Goal: Task Accomplishment & Management: Use online tool/utility

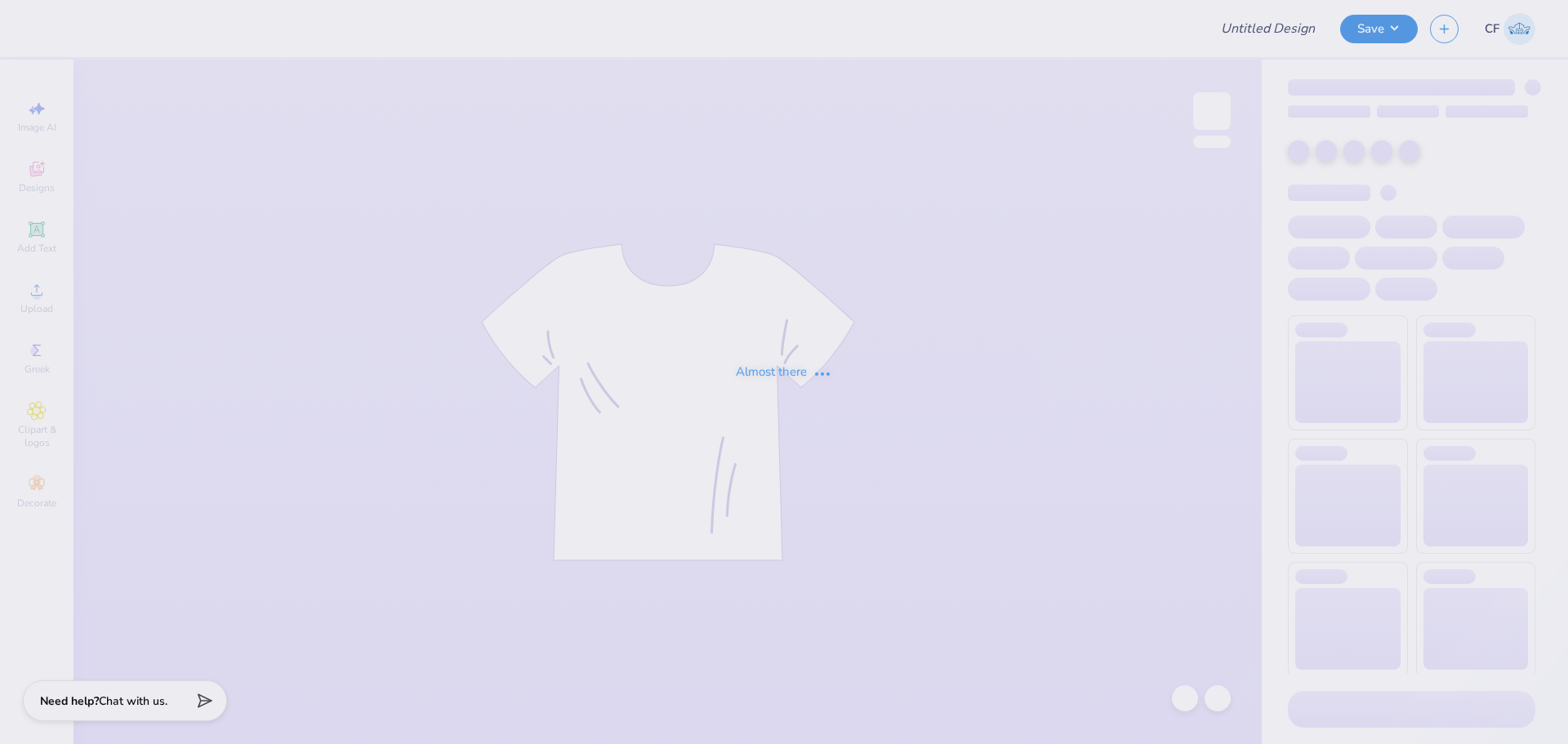
type input "Delts Philo 2025"
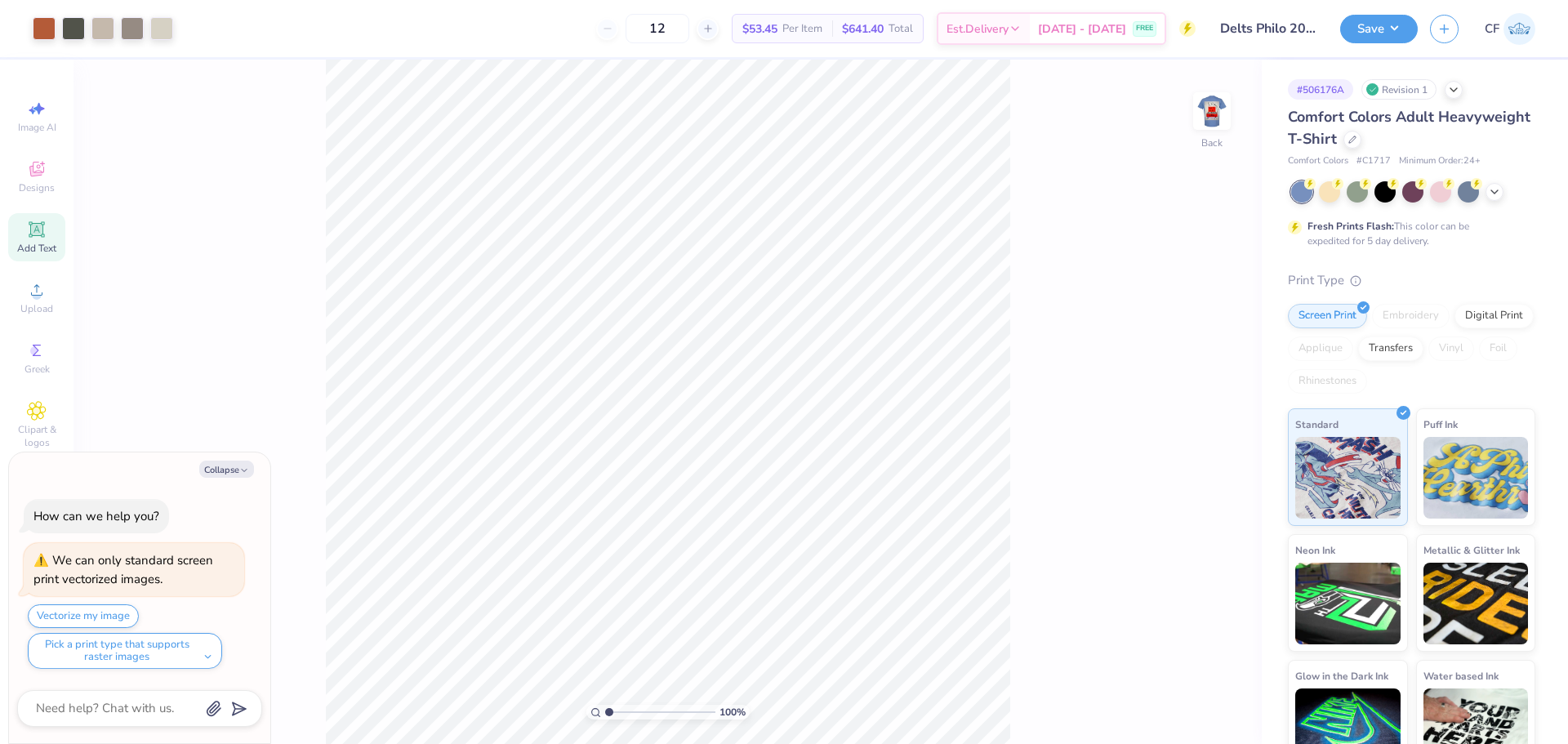
click at [36, 224] on icon at bounding box center [36, 229] width 16 height 16
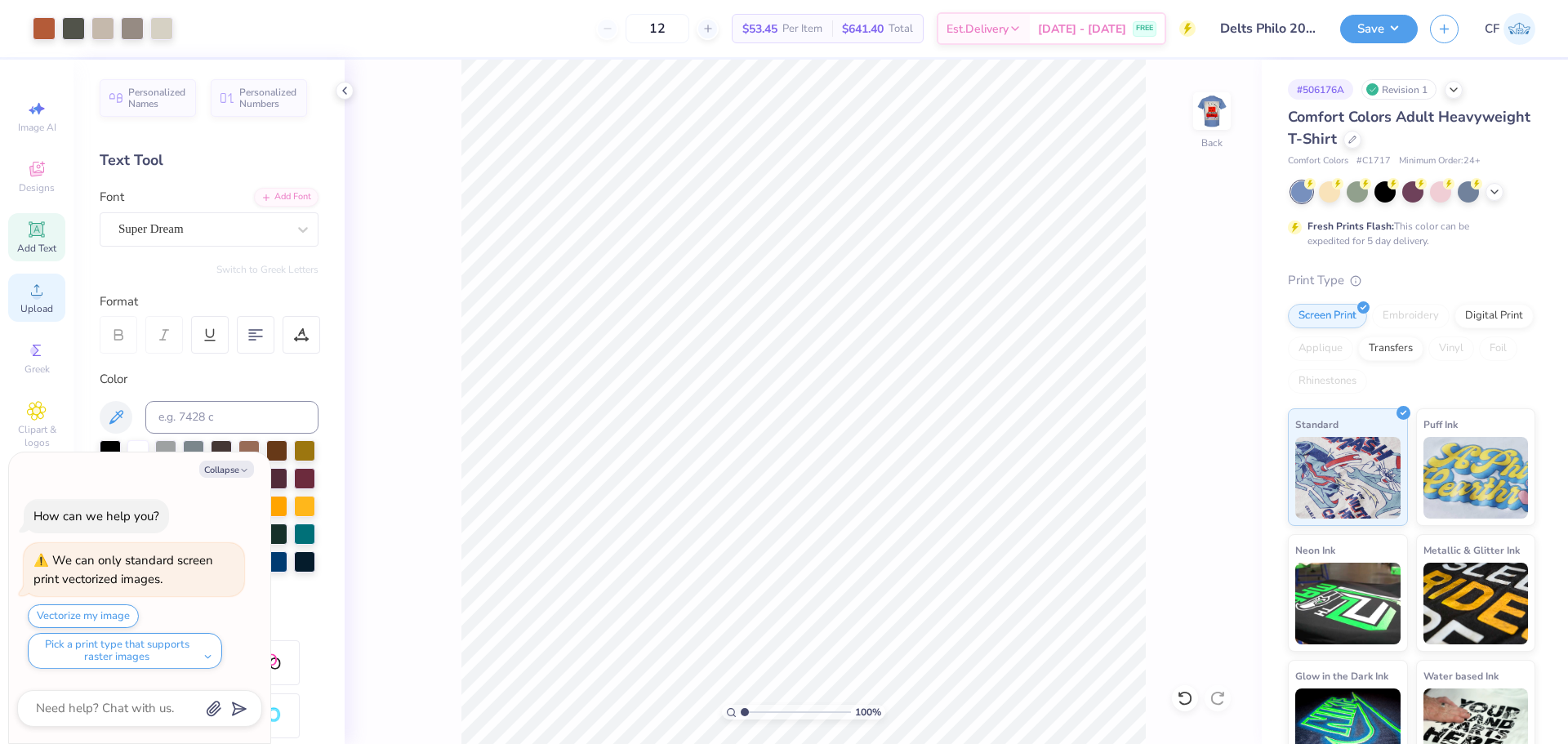
click at [52, 305] on span "Upload" at bounding box center [37, 309] width 33 height 13
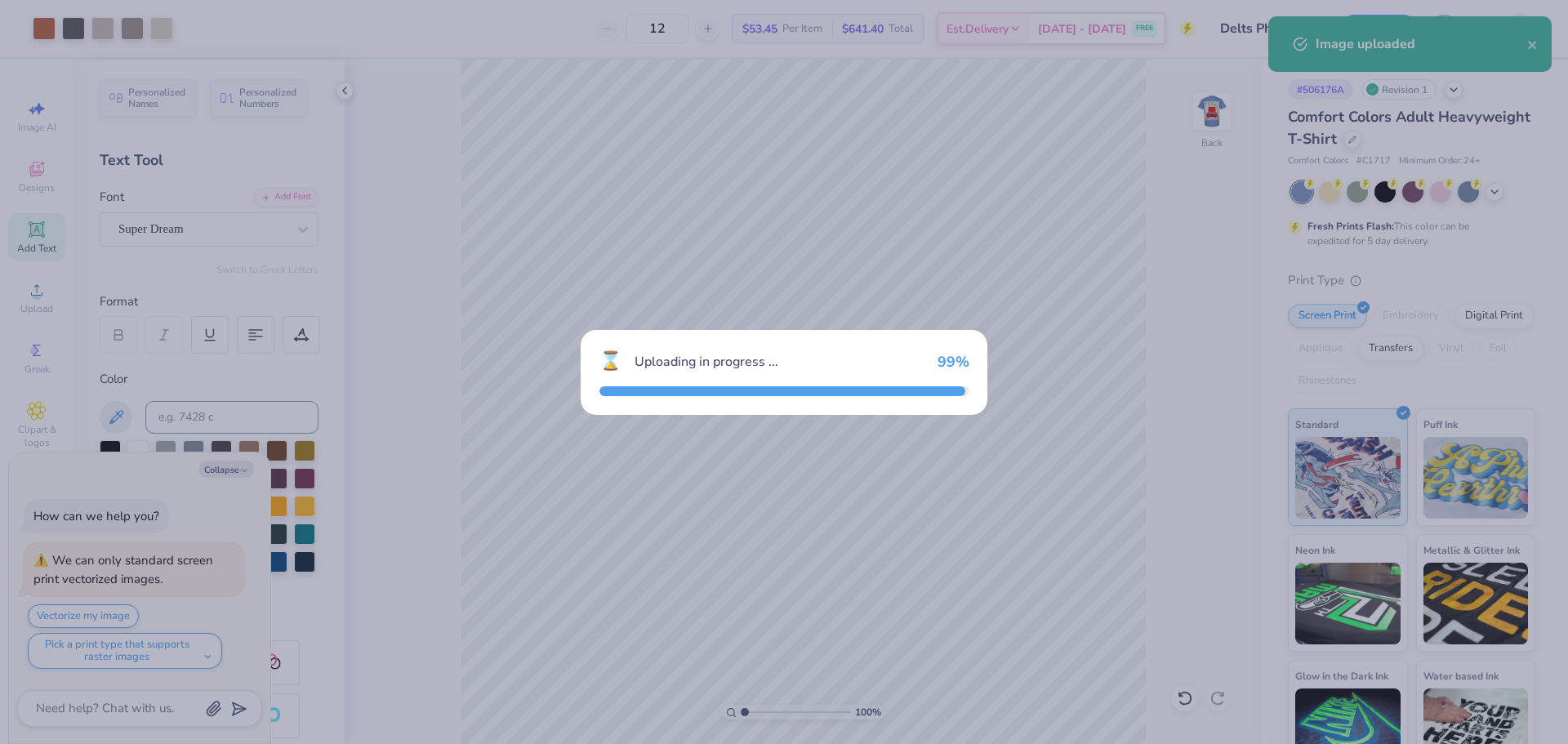
type textarea "x"
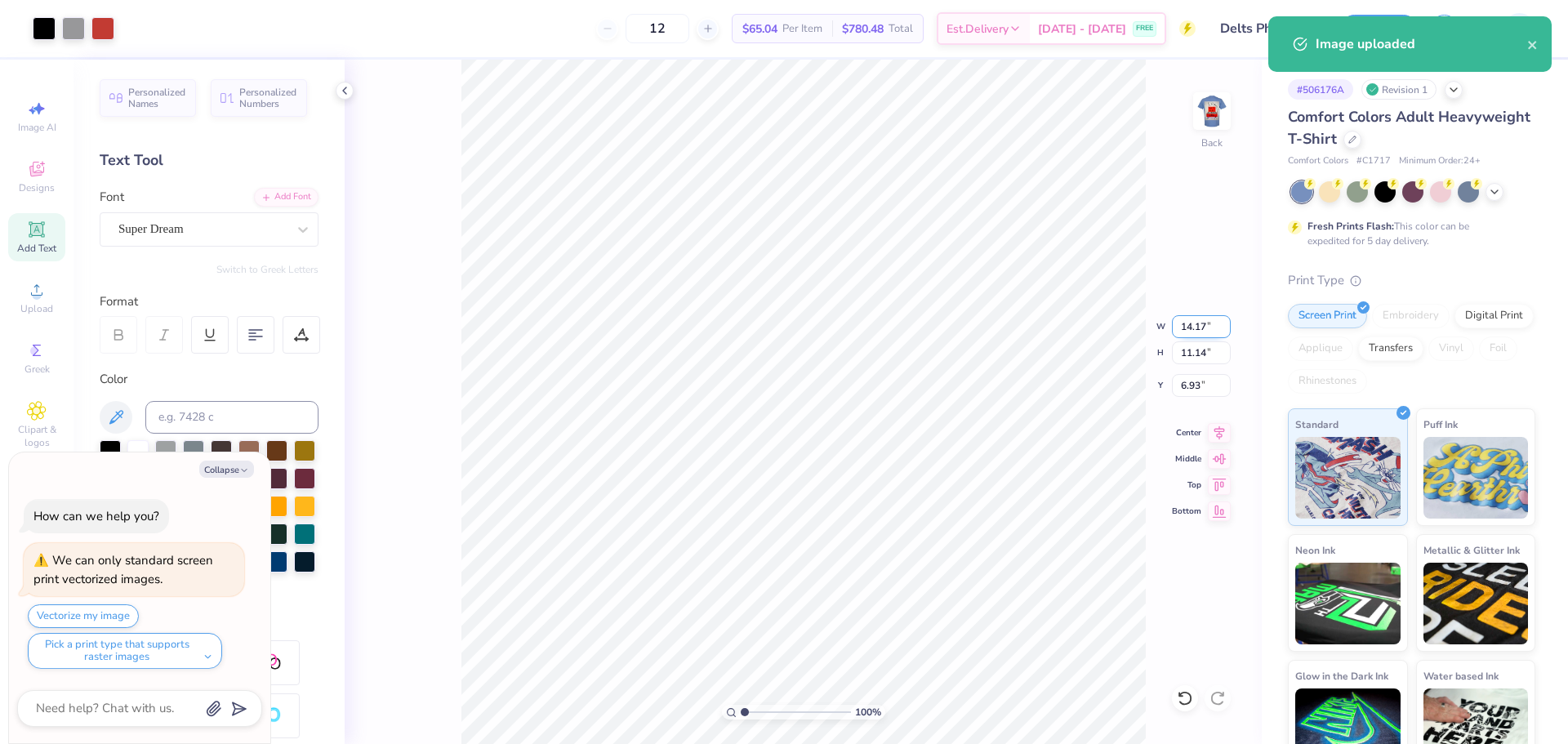
click at [1198, 327] on input "14.17" at bounding box center [1201, 327] width 59 height 23
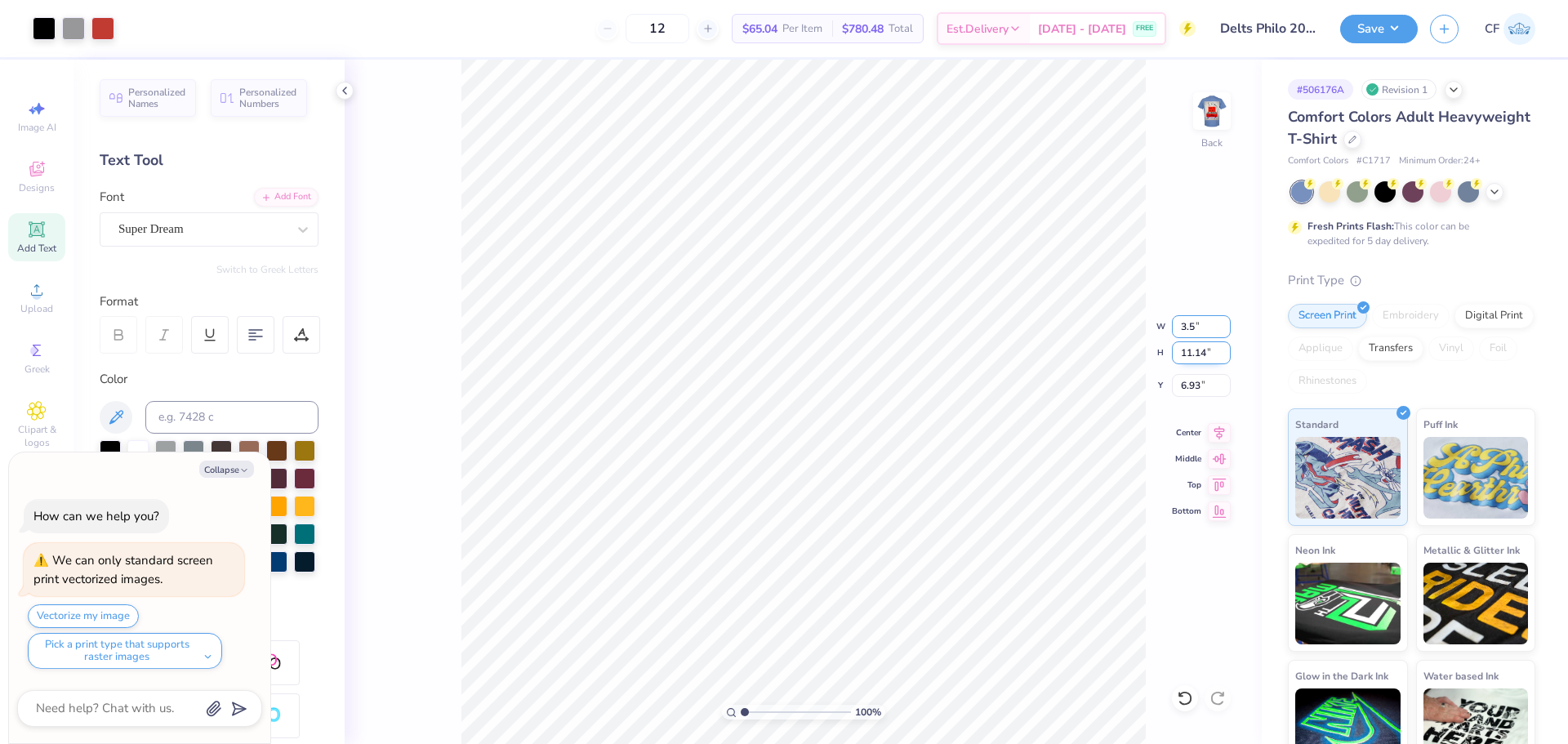
type input "3.5"
type textarea "x"
type input "3.50"
type input "2.75"
type input "11.12"
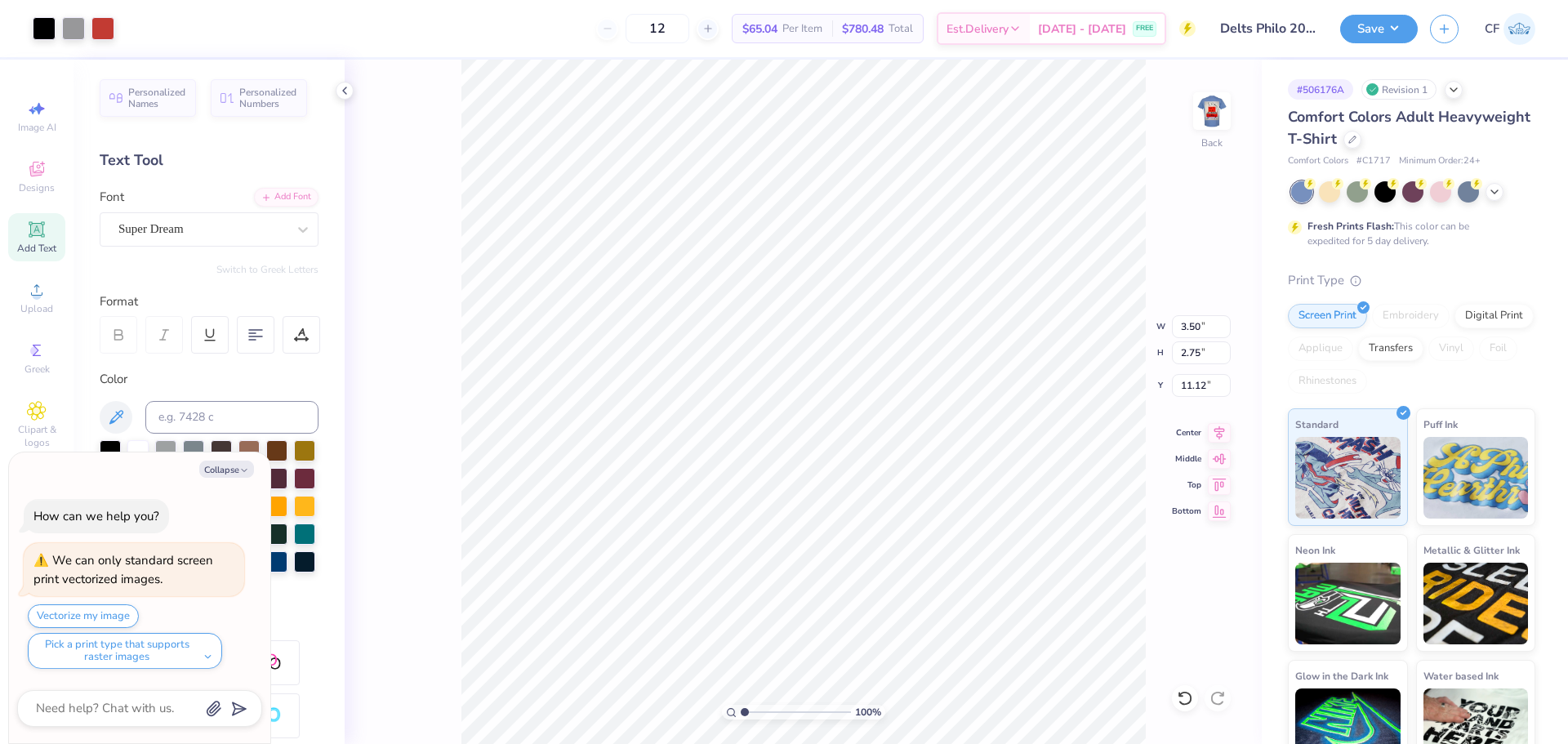
type textarea "x"
type input "5.35"
click at [811, 221] on body "Art colors 12 $65.04 Per Item $780.48 Total Est. Delivery [DATE] - [DATE] FREE …" at bounding box center [784, 372] width 1568 height 744
type textarea "x"
type input "3.00"
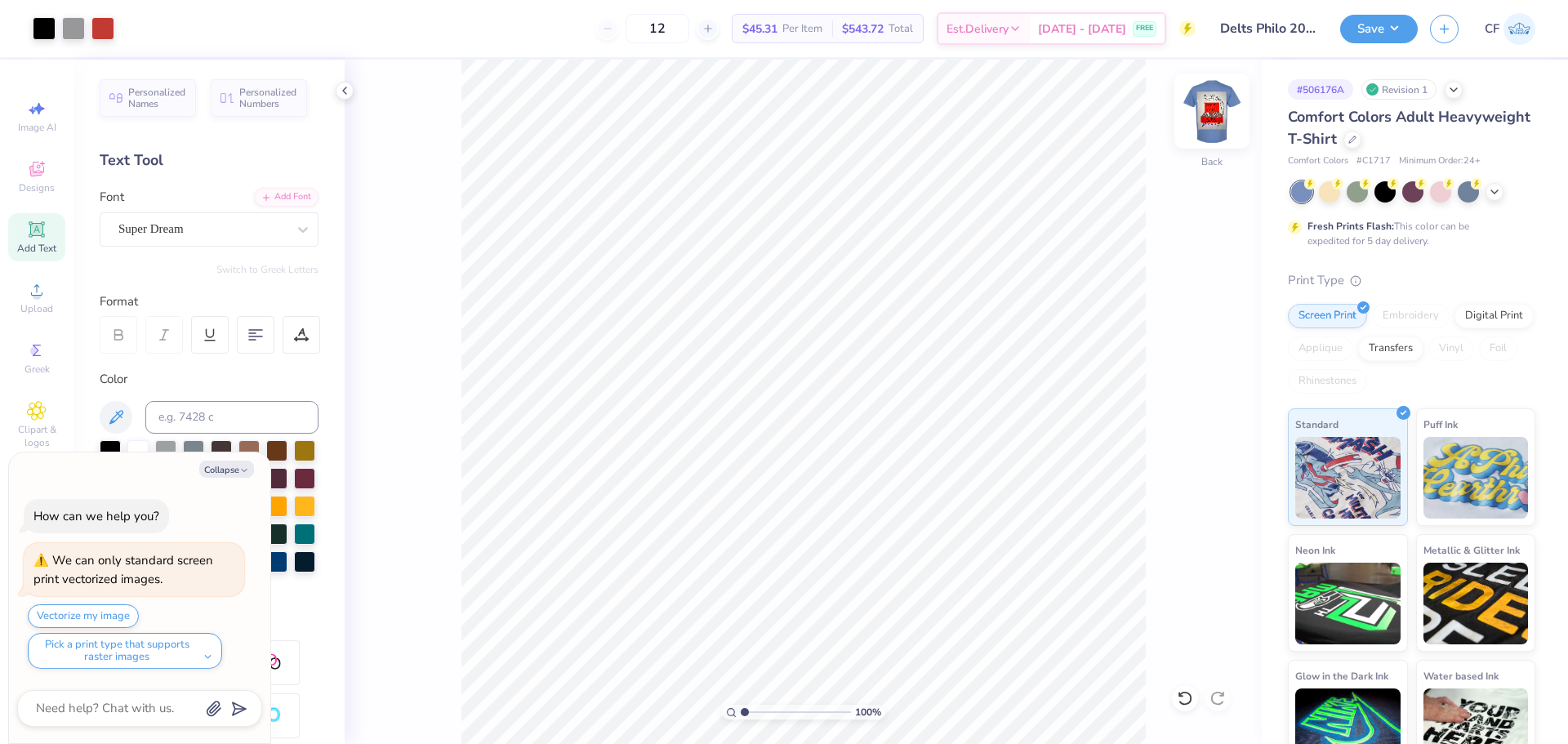
click at [1205, 118] on img at bounding box center [1211, 110] width 65 height 65
click at [30, 317] on div "Upload" at bounding box center [36, 297] width 57 height 48
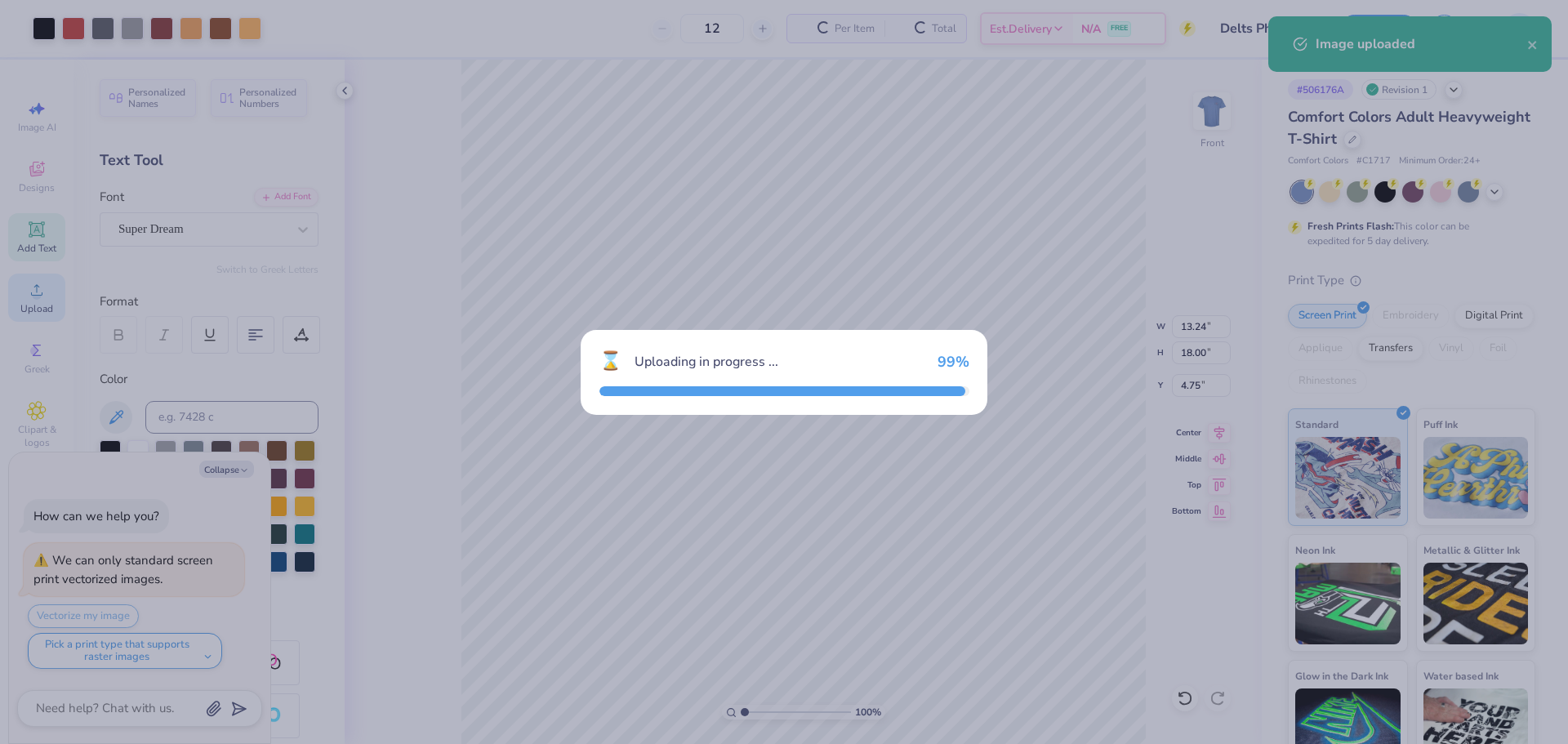
type textarea "x"
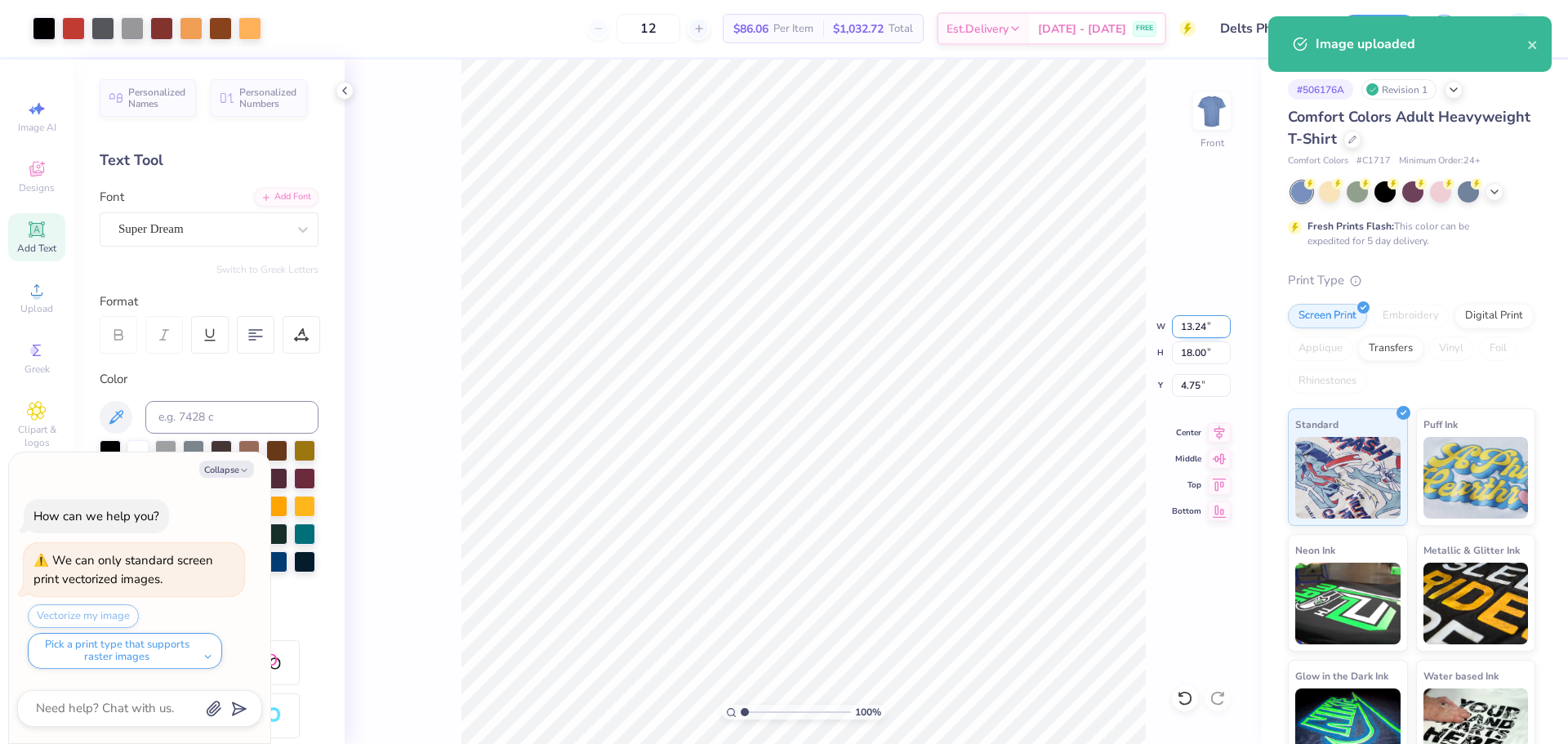
click at [1202, 326] on input "13.24" at bounding box center [1201, 327] width 59 height 23
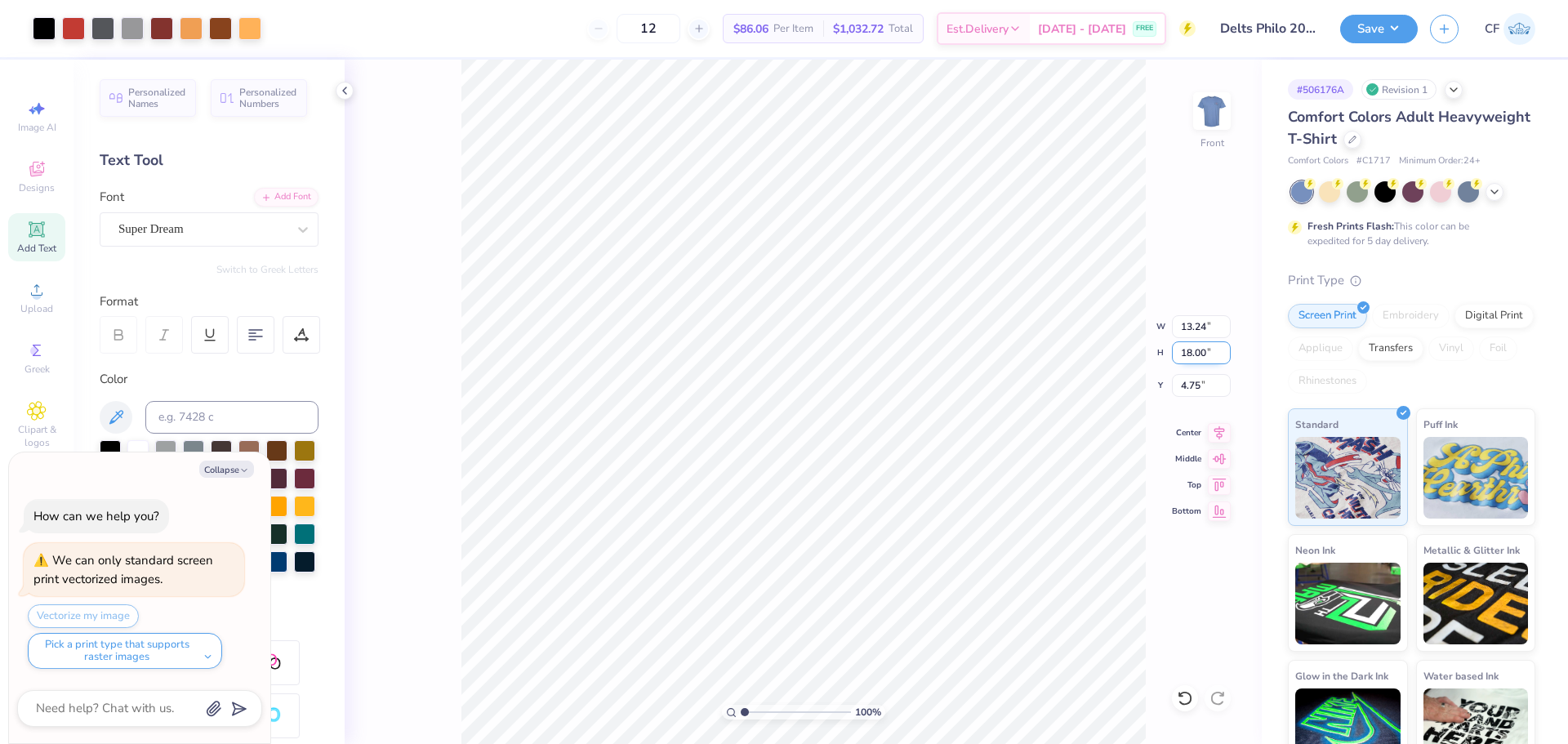
click at [1191, 349] on input "18.00" at bounding box center [1201, 353] width 59 height 23
type input "15"
type textarea "x"
type input "11.04"
type input "15.00"
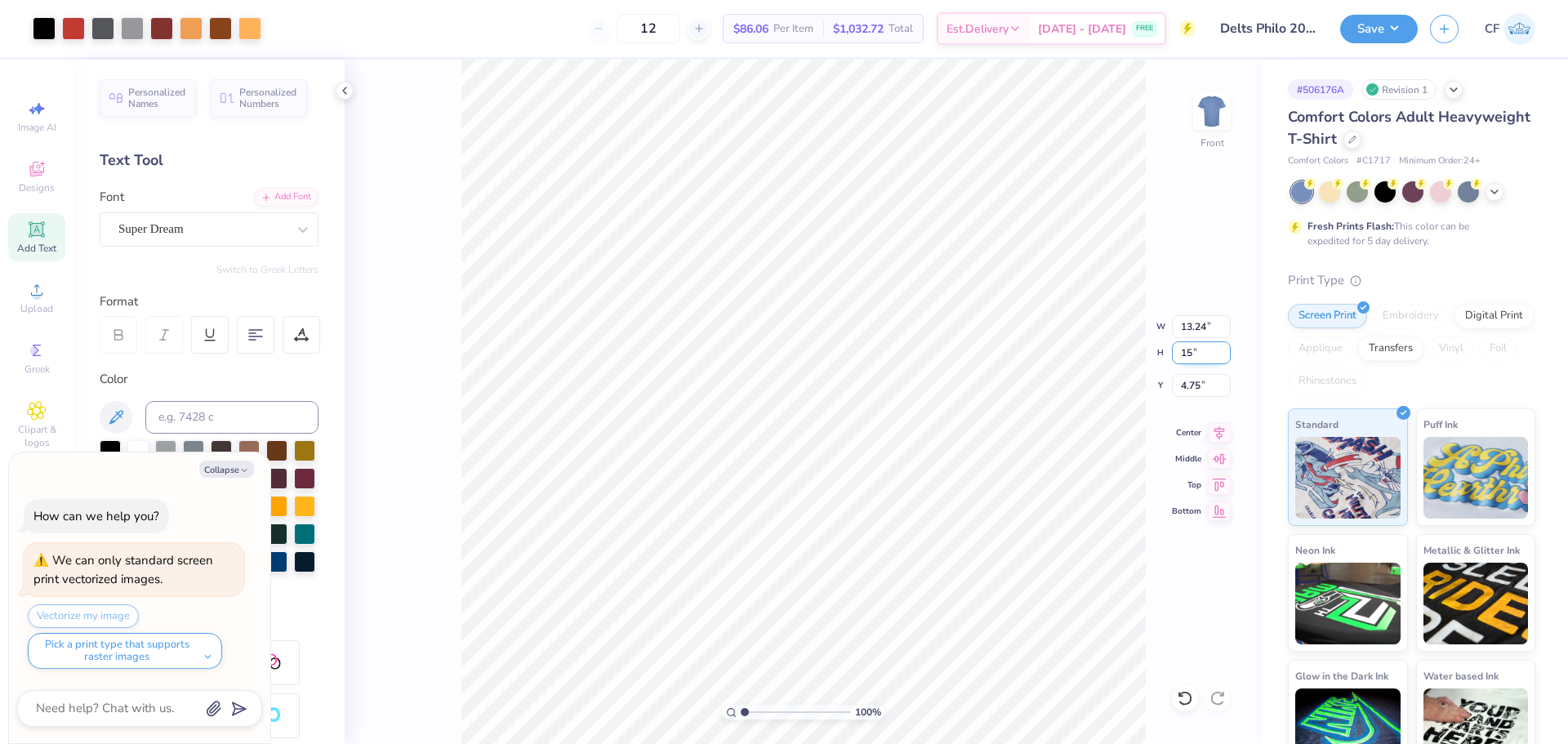
type input "6.25"
type textarea "x"
click at [1200, 390] on input "6.25" at bounding box center [1201, 386] width 59 height 23
type input "3"
type textarea "x"
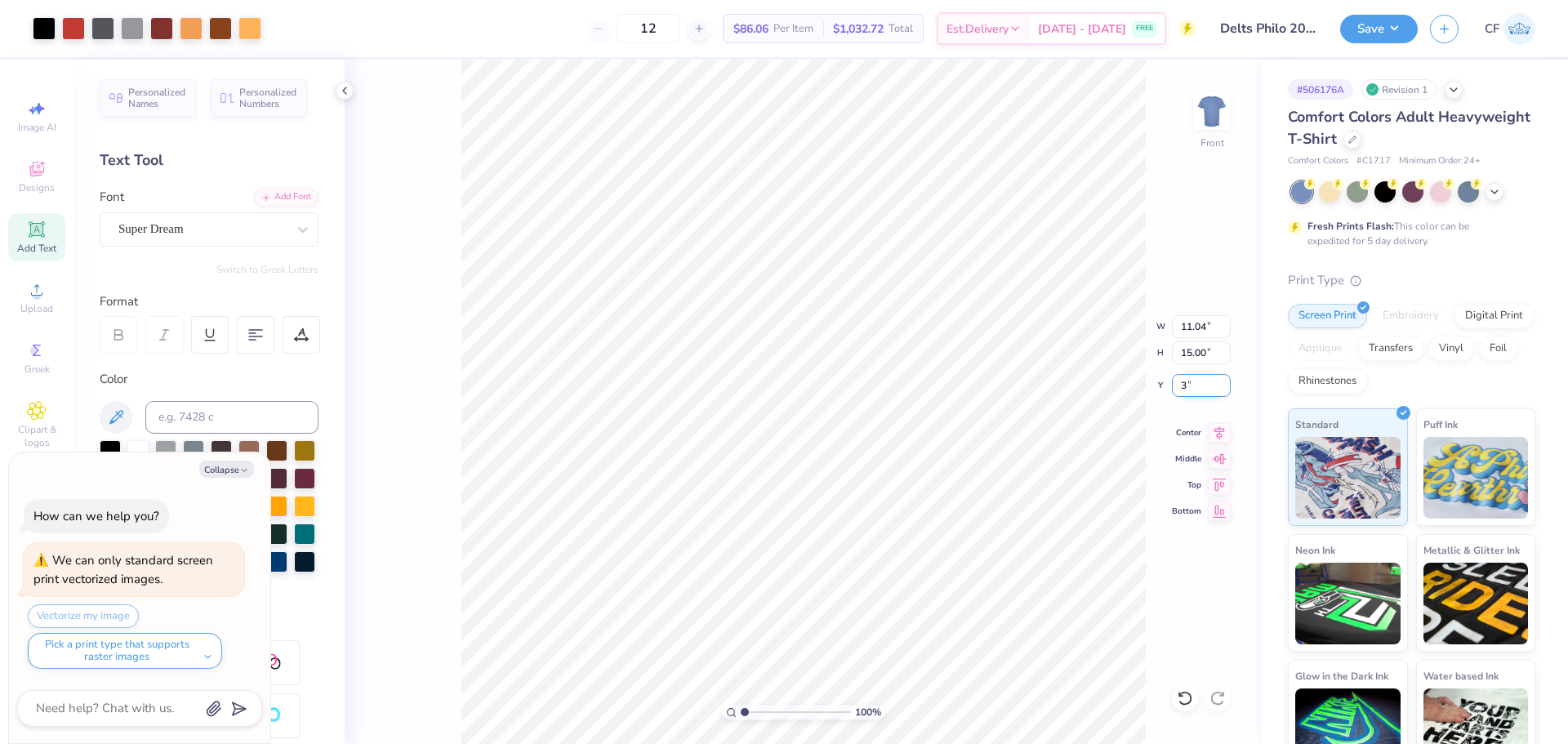
type input "3.00"
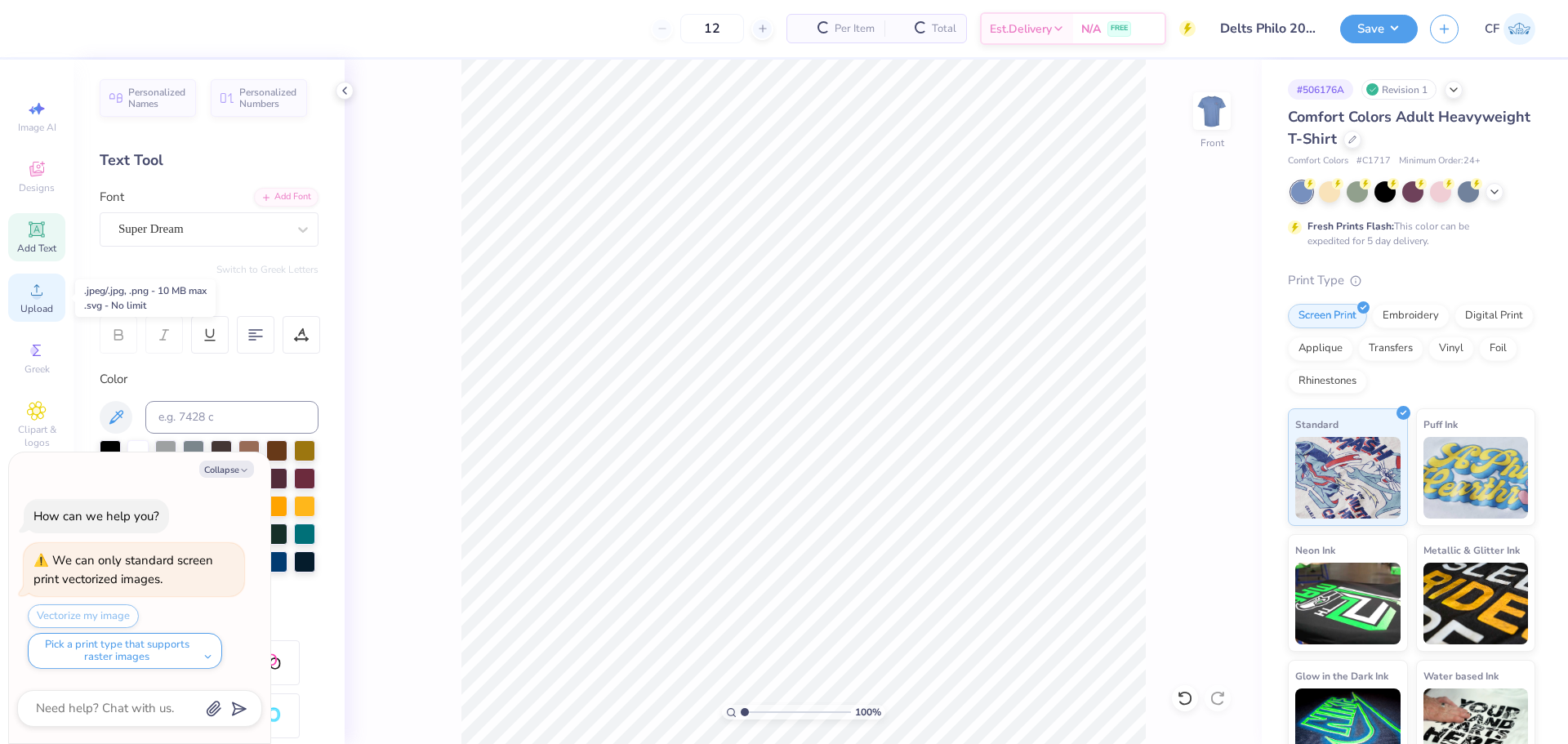
click at [45, 292] on icon at bounding box center [37, 290] width 20 height 20
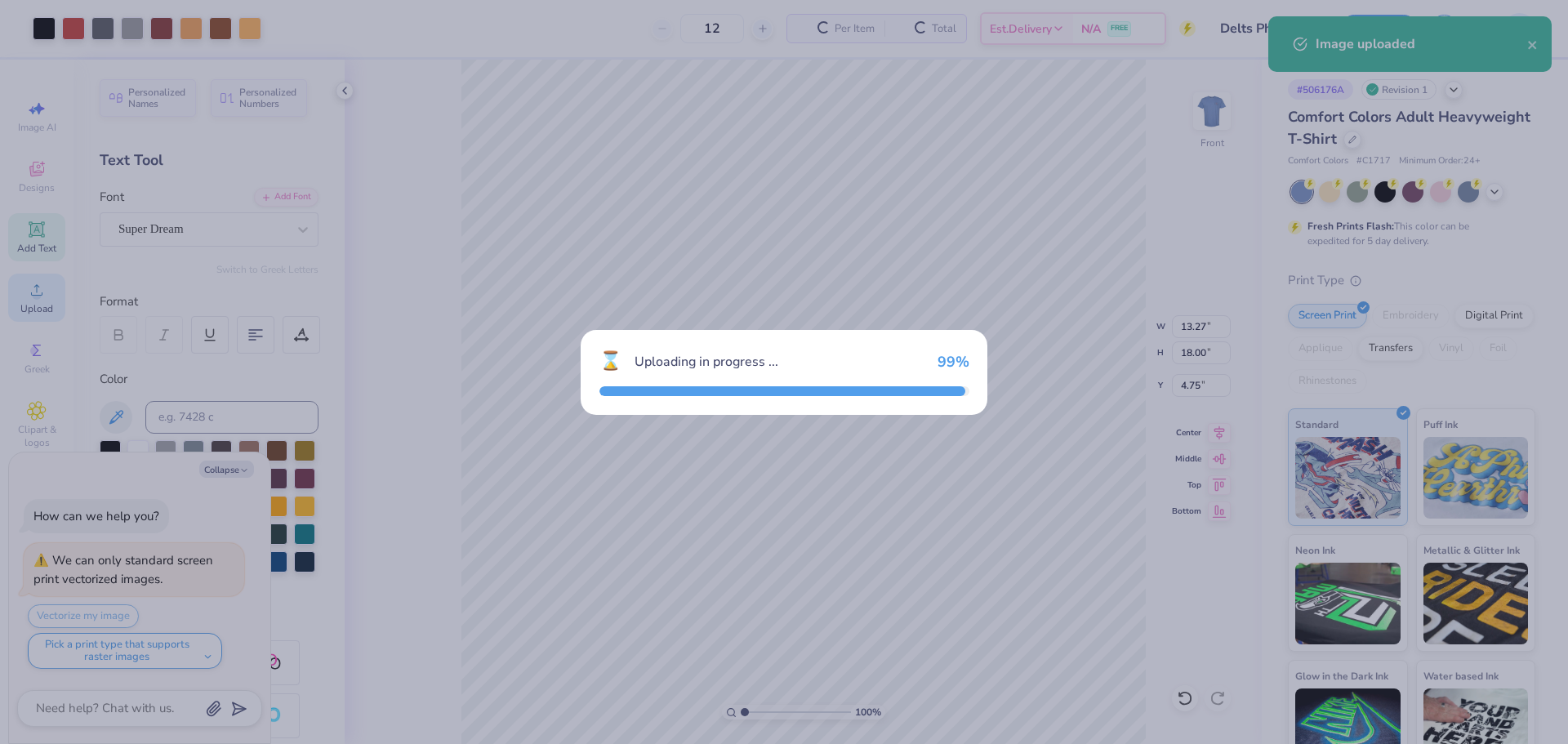
type textarea "x"
